Goal: Information Seeking & Learning: Compare options

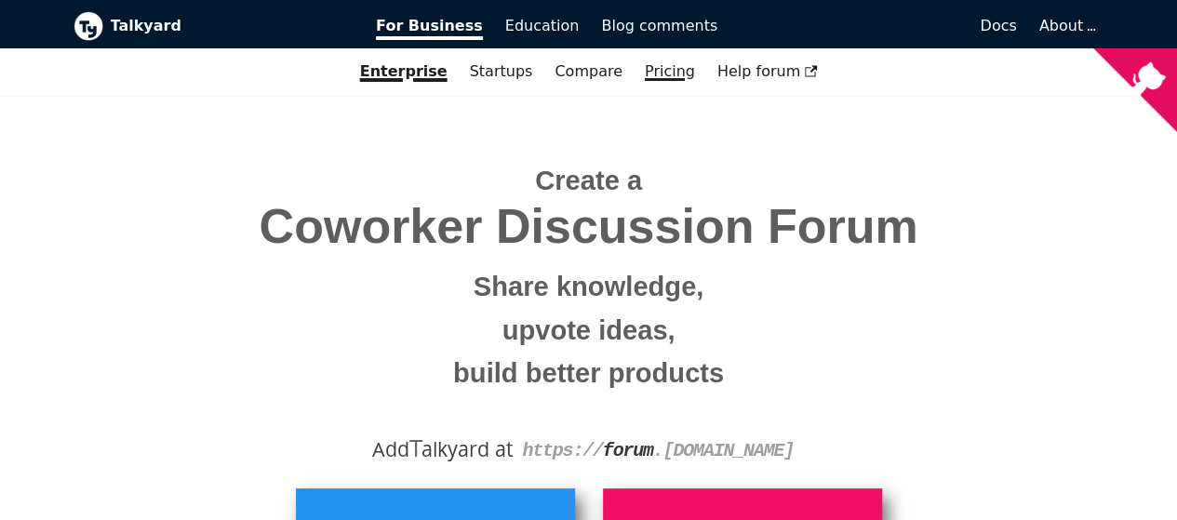
click at [651, 60] on link "Pricing" at bounding box center [670, 72] width 73 height 32
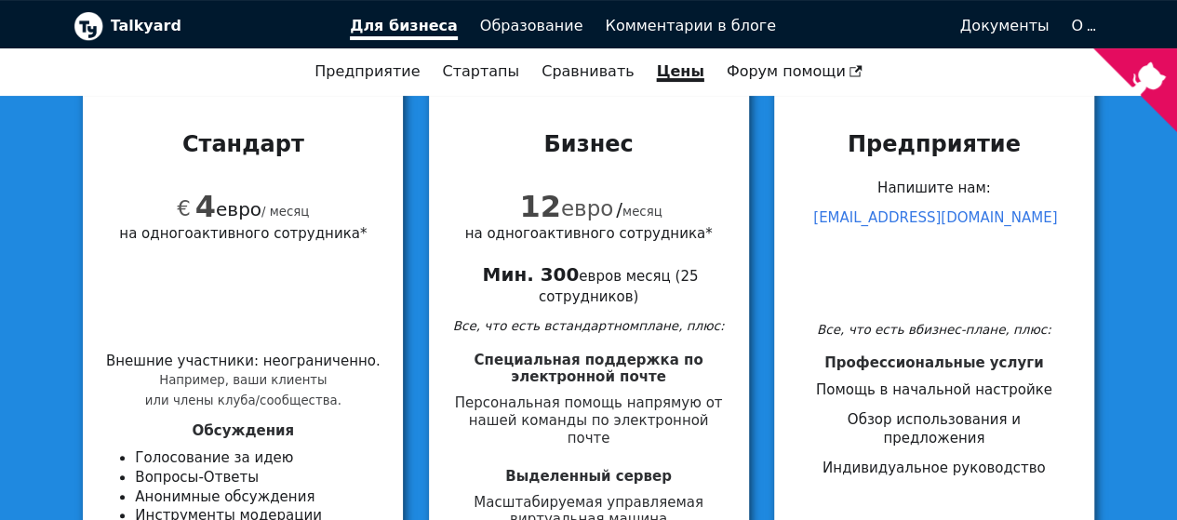
scroll to position [217, 0]
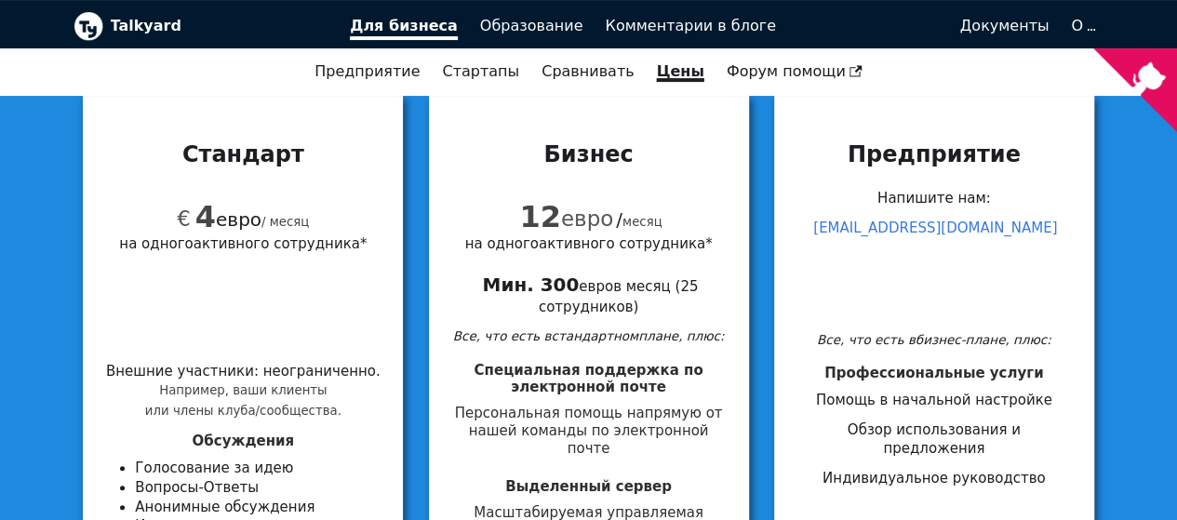
click at [111, 31] on font "Talkyard" at bounding box center [146, 26] width 71 height 18
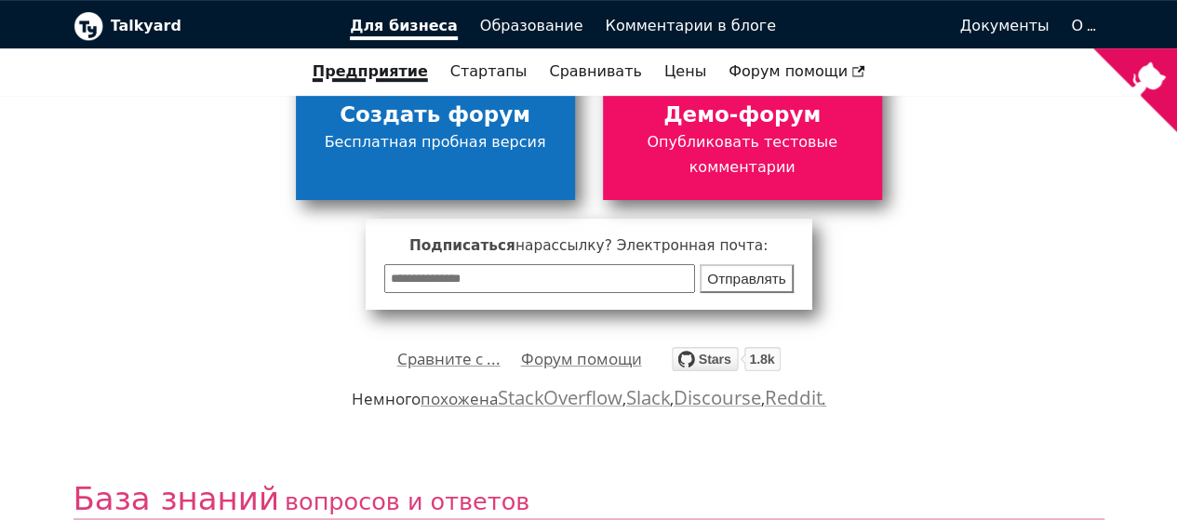
scroll to position [434, 0]
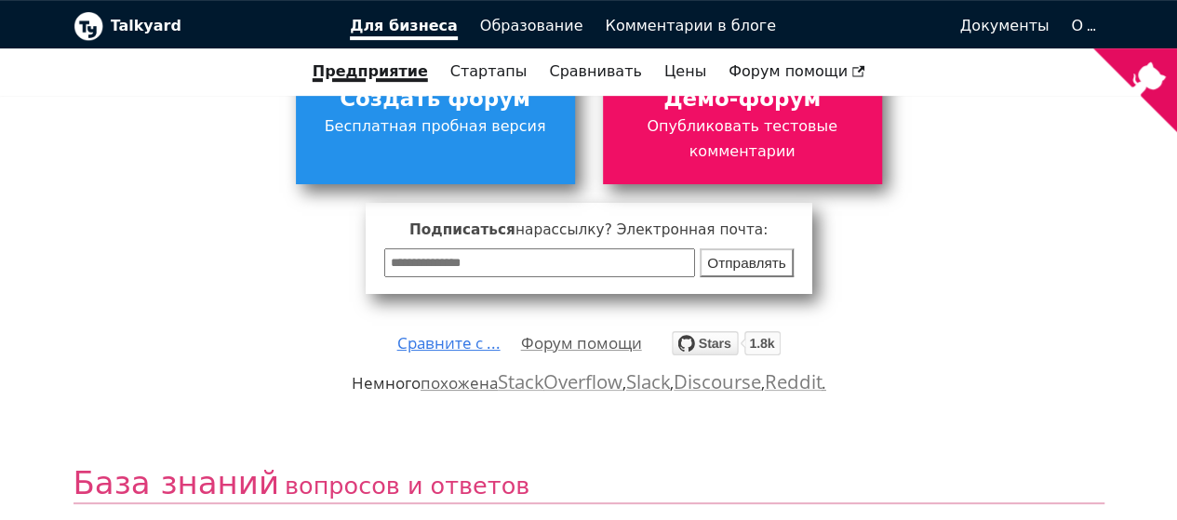
click at [448, 332] on font "Сравните с ..." at bounding box center [448, 342] width 103 height 21
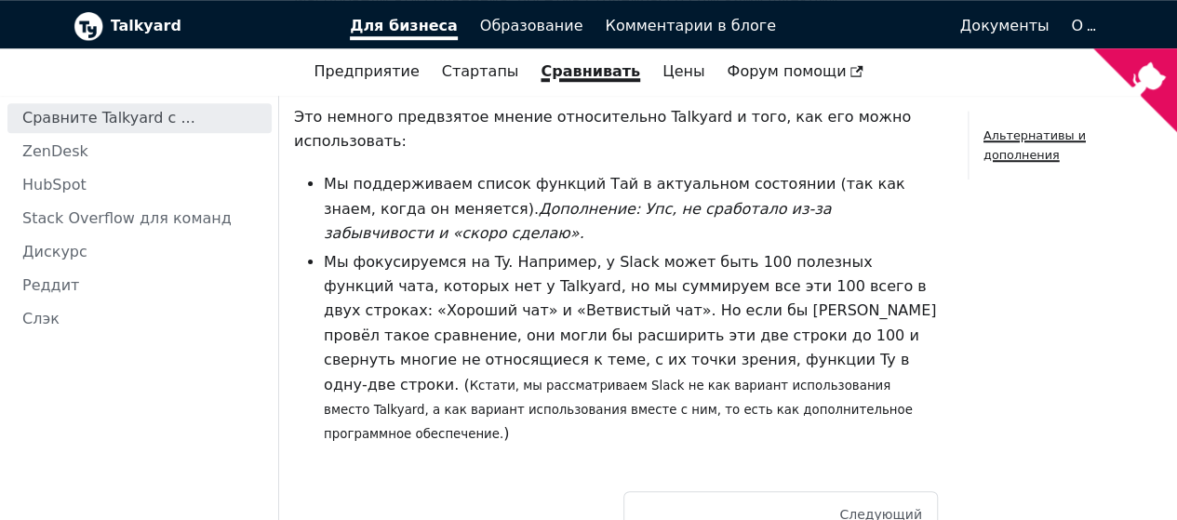
scroll to position [754, 0]
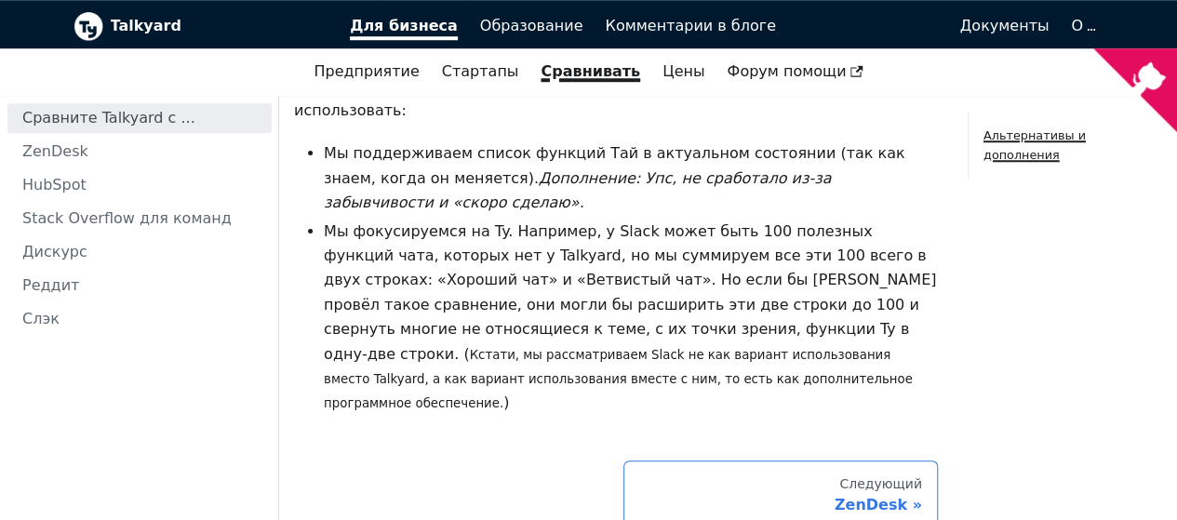
click at [713, 476] on div "Следующий" at bounding box center [780, 484] width 283 height 17
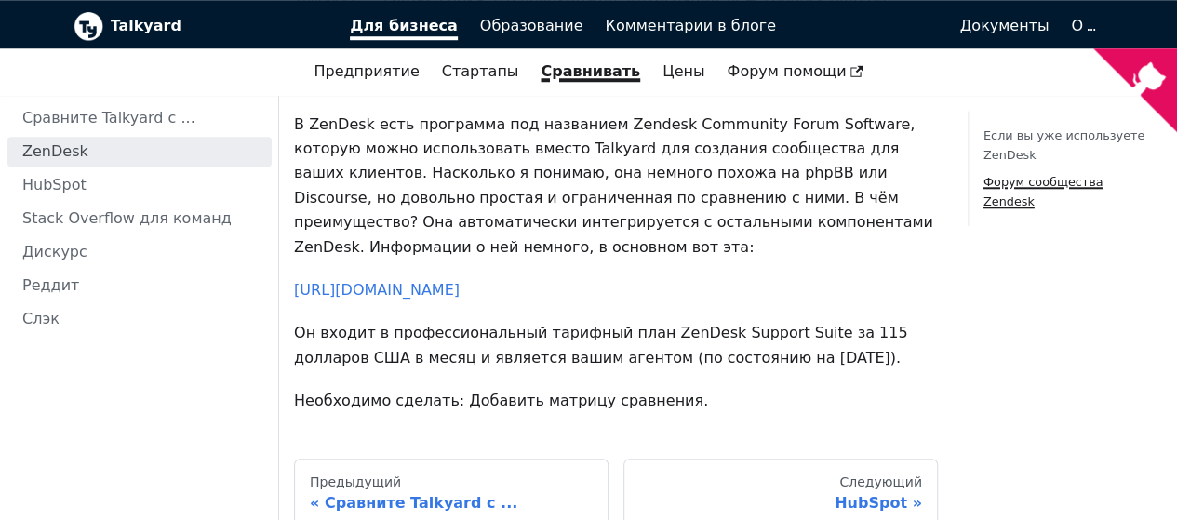
scroll to position [843, 0]
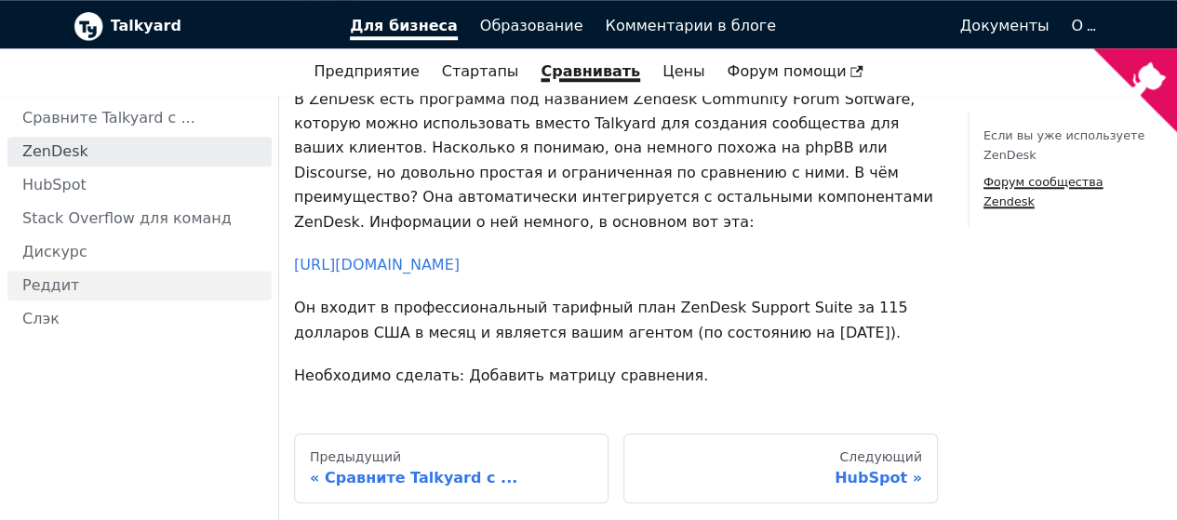
click at [51, 276] on font "Реддит" at bounding box center [50, 285] width 57 height 18
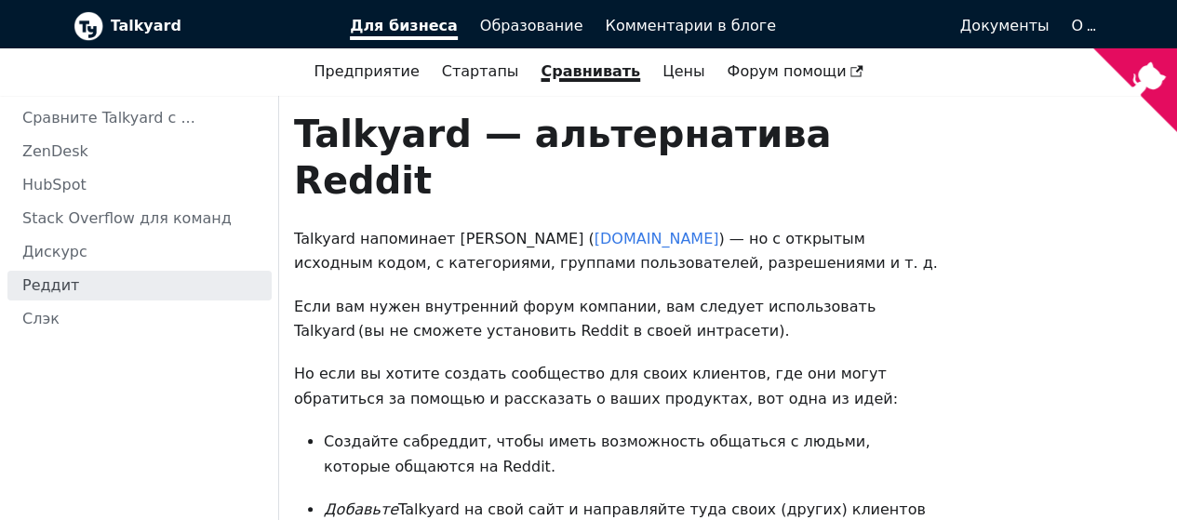
scroll to position [275, 0]
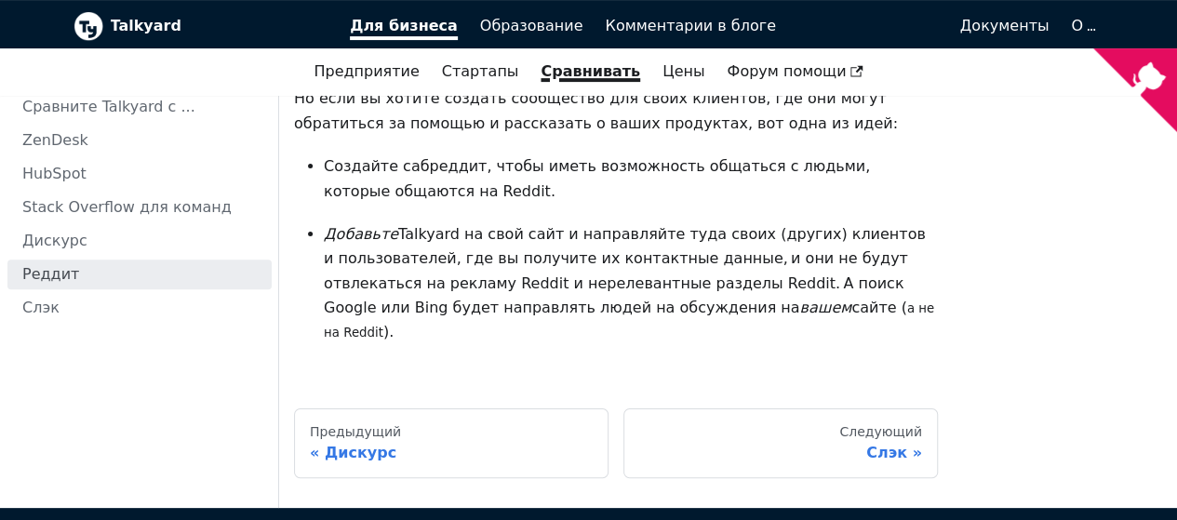
drag, startPoint x: 519, startPoint y: 187, endPoint x: 775, endPoint y: 285, distance: 273.9
click at [775, 285] on div "Talkyard — альтернатива Reddit Talkyard напоминает сабреддит ( [DOMAIN_NAME] ) …" at bounding box center [616, 99] width 644 height 528
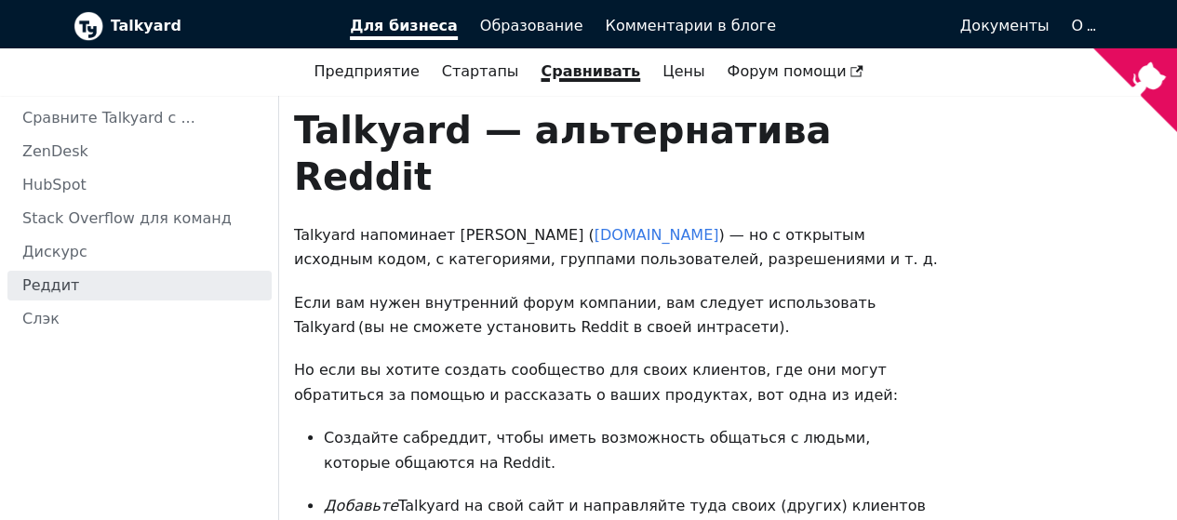
scroll to position [0, 0]
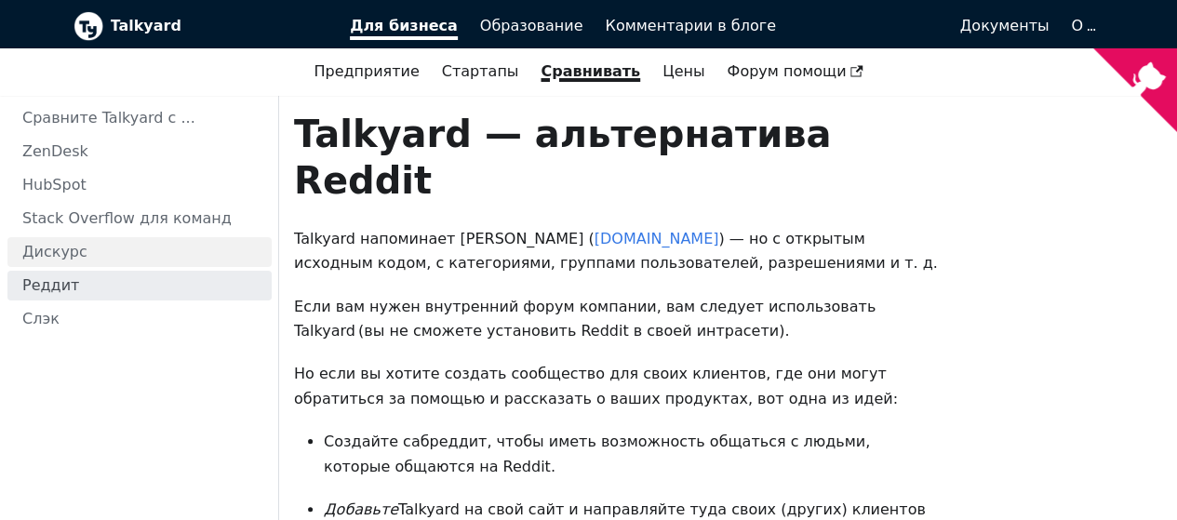
click at [84, 252] on link "Дискурс" at bounding box center [139, 252] width 264 height 30
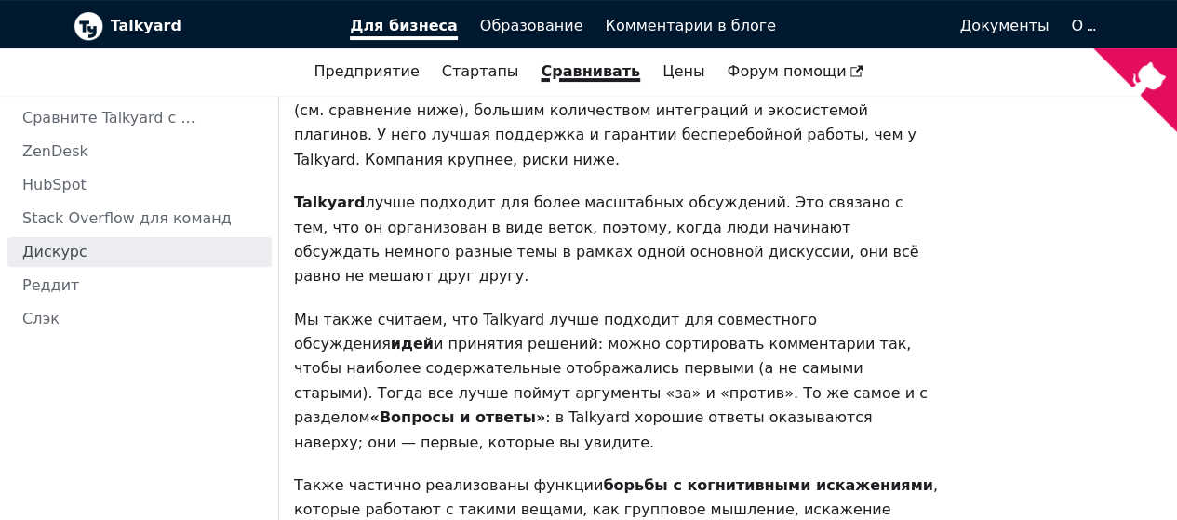
scroll to position [217, 0]
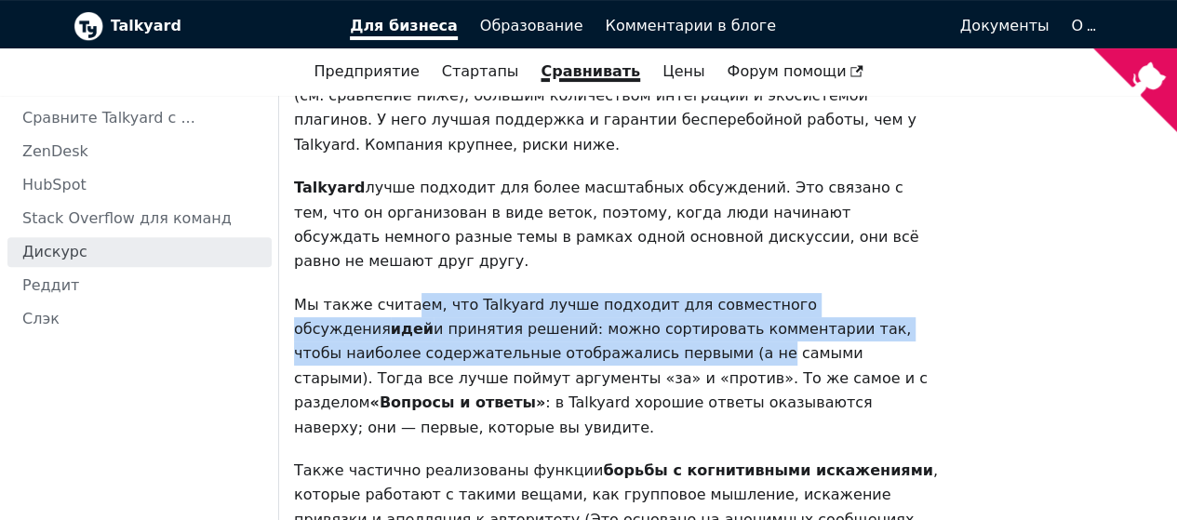
drag, startPoint x: 400, startPoint y: 206, endPoint x: 491, endPoint y: 256, distance: 104.1
click at [491, 293] on p "Мы также считаем, что Talkyard лучше подходит для совместного обсуждения идей и…" at bounding box center [616, 366] width 644 height 147
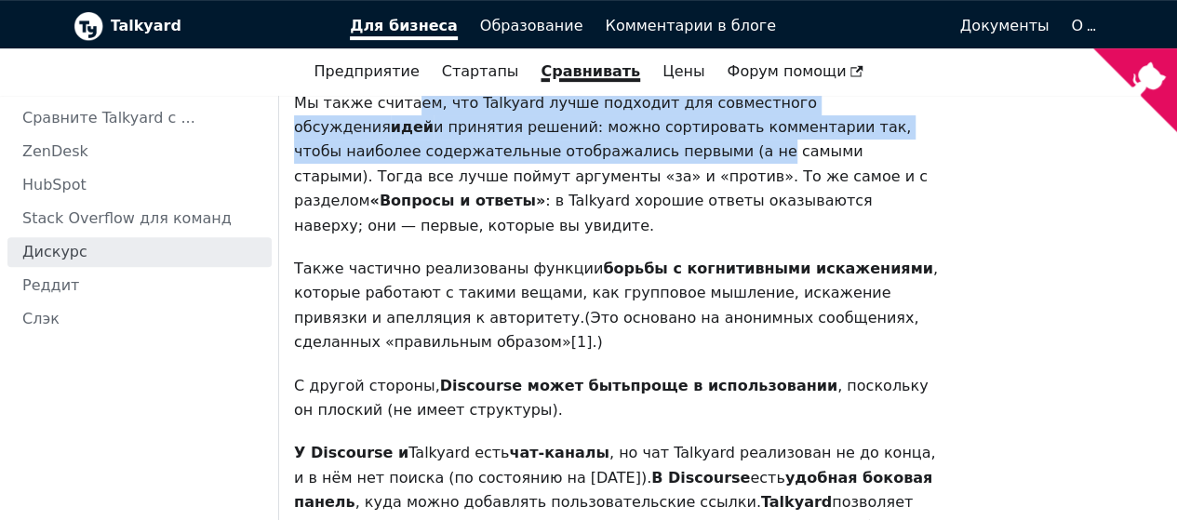
scroll to position [434, 0]
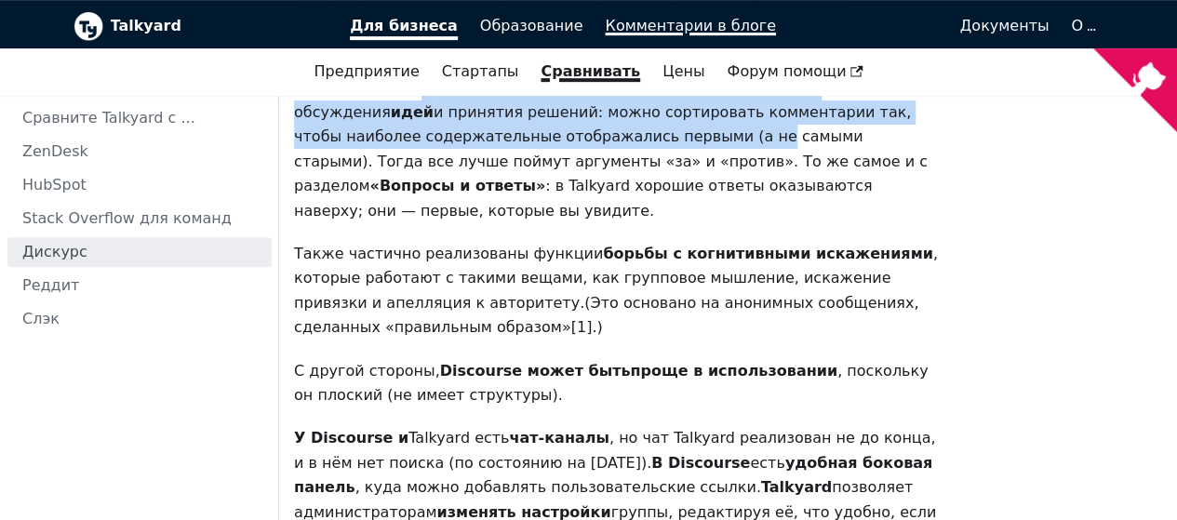
click at [659, 30] on font "Комментарии в блоге" at bounding box center [690, 26] width 170 height 18
